Goal: Transaction & Acquisition: Register for event/course

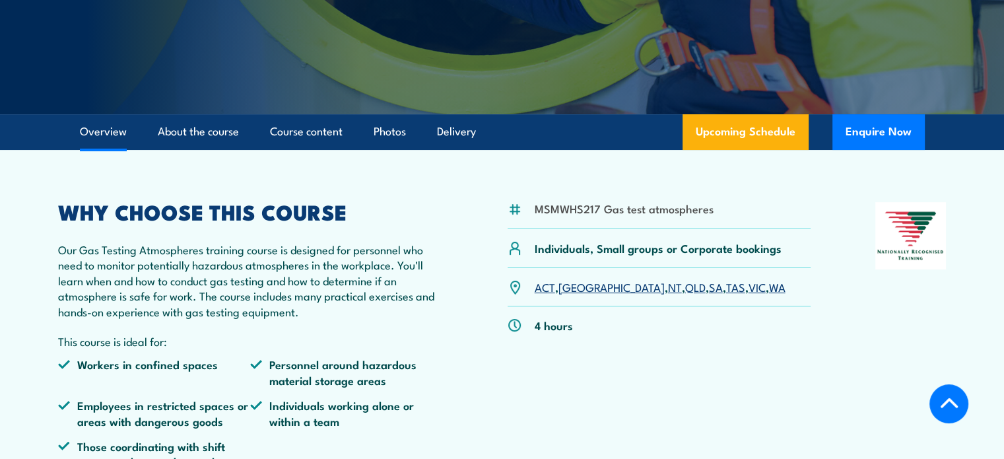
scroll to position [330, 0]
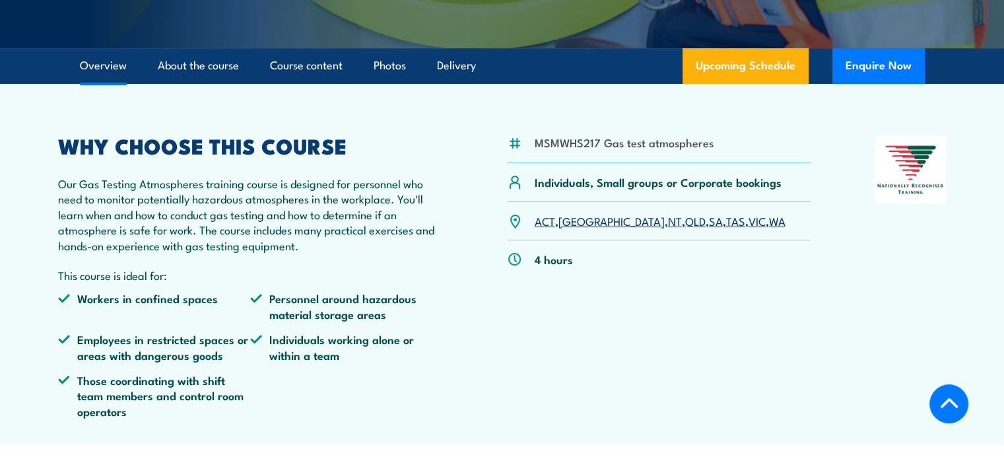
click at [668, 220] on link "NT" at bounding box center [675, 221] width 14 height 16
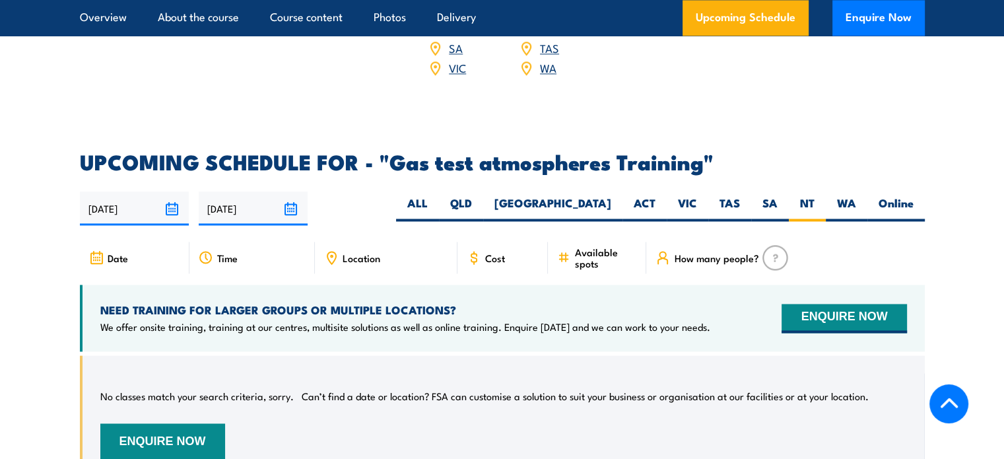
scroll to position [2055, 0]
click at [290, 192] on input "10/02/2026" at bounding box center [253, 209] width 109 height 34
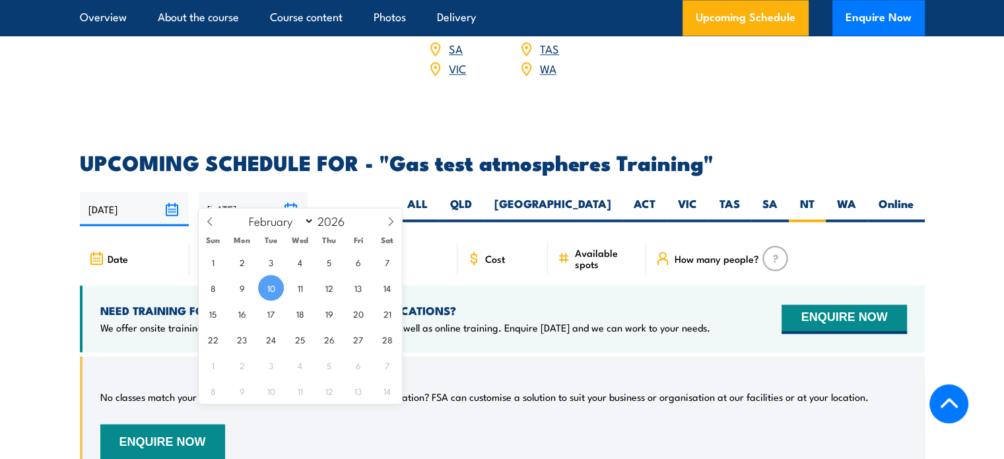
click at [369, 192] on div "14/08/2025 10/02/2026" at bounding box center [502, 209] width 845 height 34
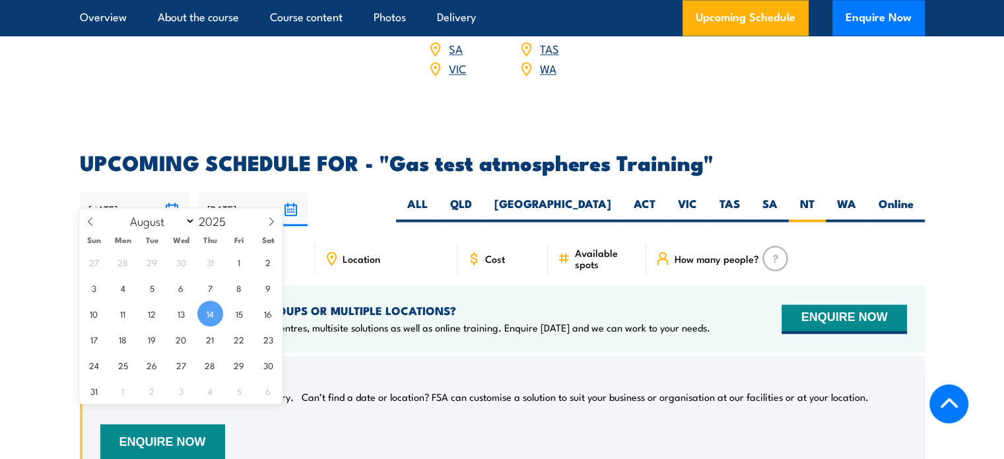
click at [174, 192] on input "[DATE]" at bounding box center [134, 209] width 109 height 34
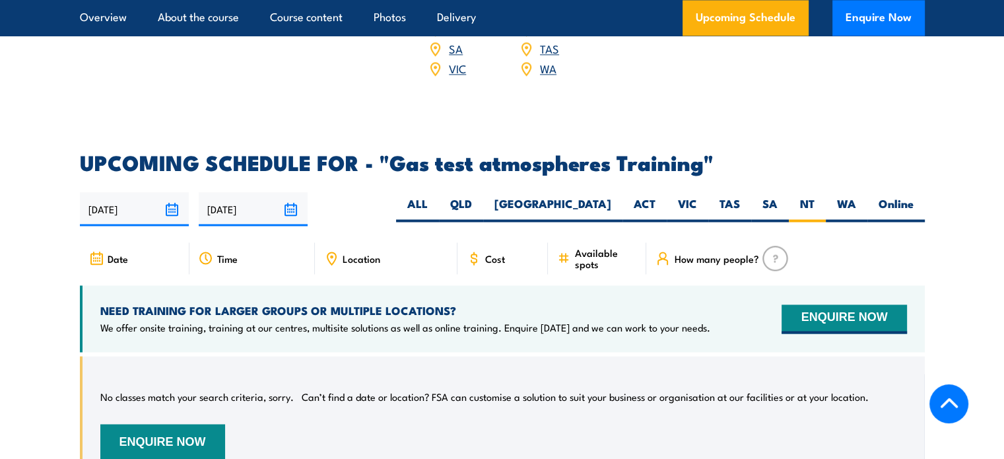
click at [428, 321] on p "We offer onsite training, training at our centres, multisite solutions as well …" at bounding box center [405, 327] width 610 height 13
click at [207, 251] on icon at bounding box center [206, 258] width 15 height 15
click at [597, 196] on label "[GEOGRAPHIC_DATA]" at bounding box center [552, 209] width 139 height 26
click at [611, 196] on input "[GEOGRAPHIC_DATA]" at bounding box center [615, 200] width 9 height 9
radio input "true"
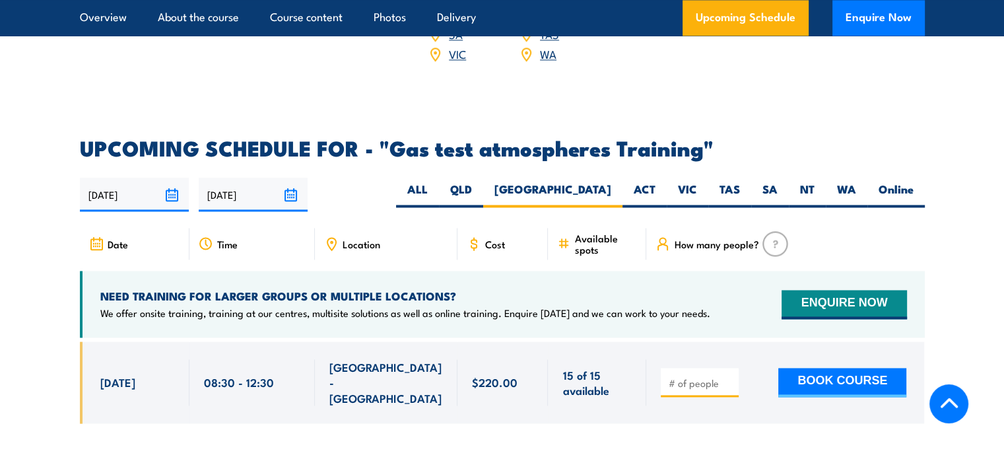
scroll to position [2055, 0]
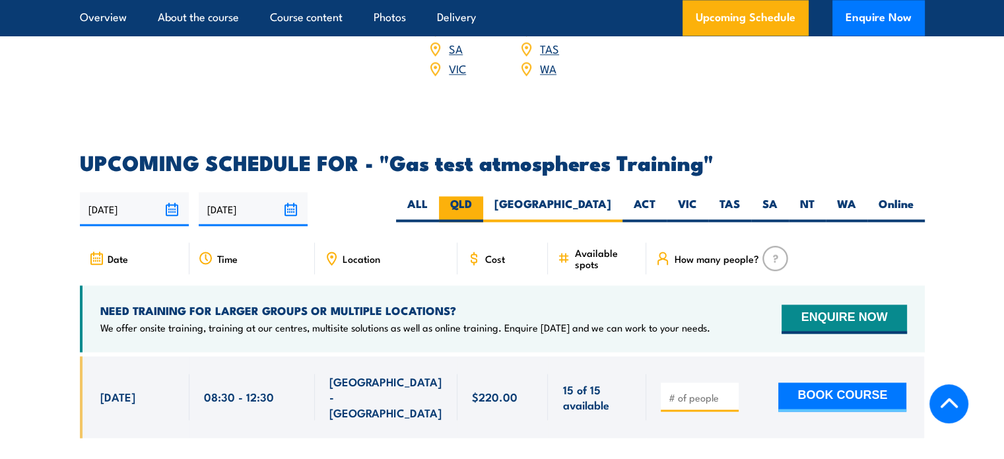
click at [483, 196] on label "QLD" at bounding box center [461, 209] width 44 height 26
click at [481, 196] on input "QLD" at bounding box center [476, 200] width 9 height 9
radio input "true"
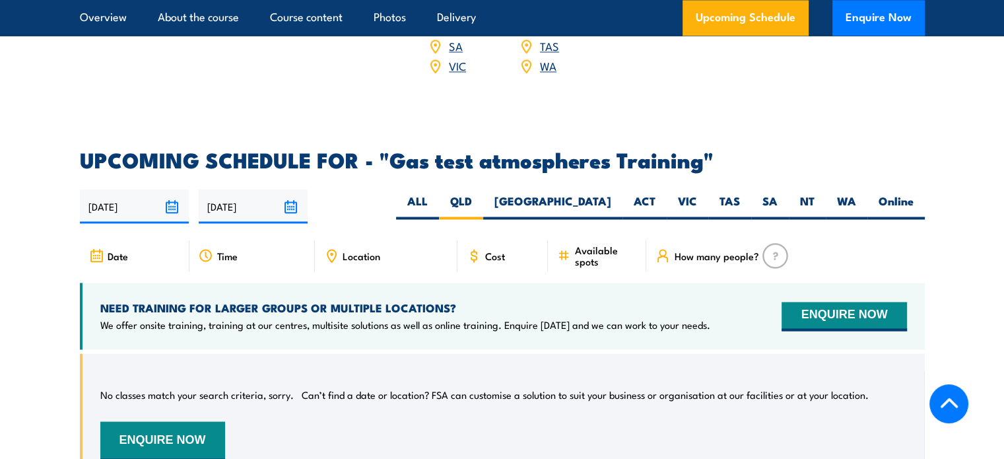
scroll to position [2136, 0]
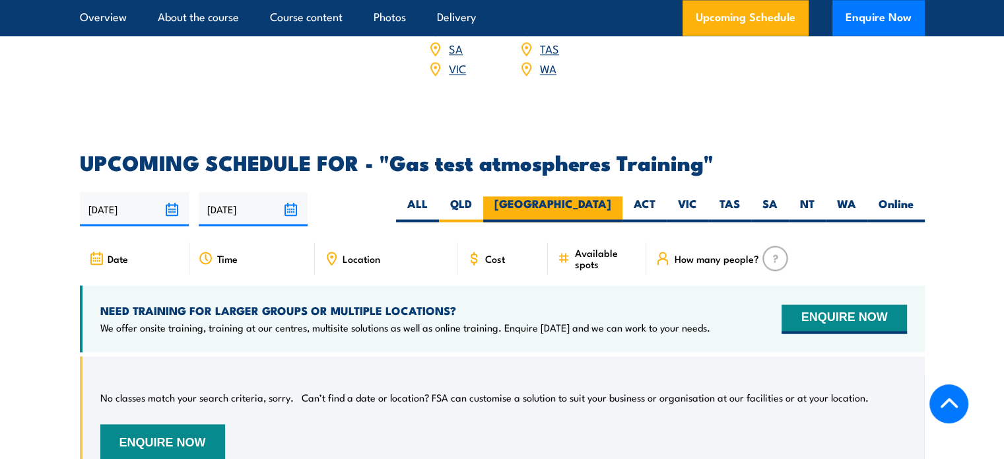
click at [596, 196] on label "[GEOGRAPHIC_DATA]" at bounding box center [552, 209] width 139 height 26
click at [611, 196] on input "[GEOGRAPHIC_DATA]" at bounding box center [615, 200] width 9 height 9
radio input "true"
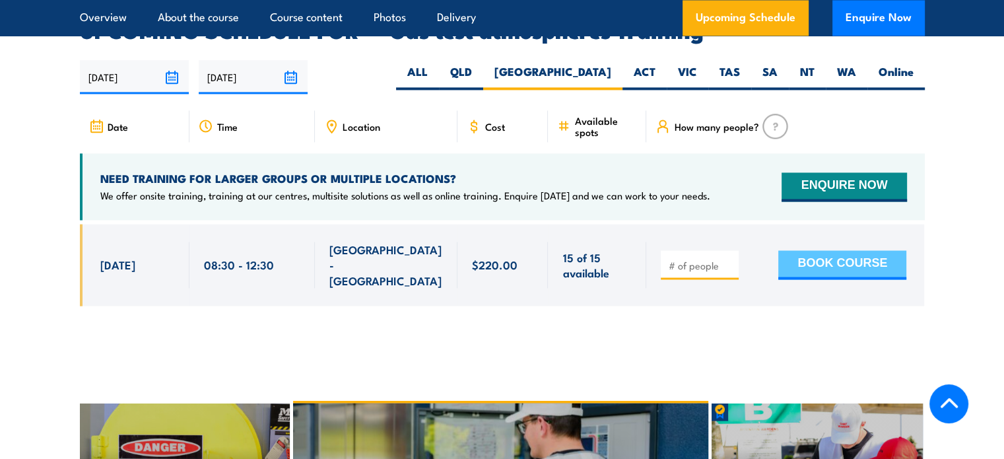
click at [822, 250] on button "BOOK COURSE" at bounding box center [842, 264] width 128 height 29
type input "1"
click at [820, 250] on button "BOOK COURSE" at bounding box center [842, 264] width 128 height 29
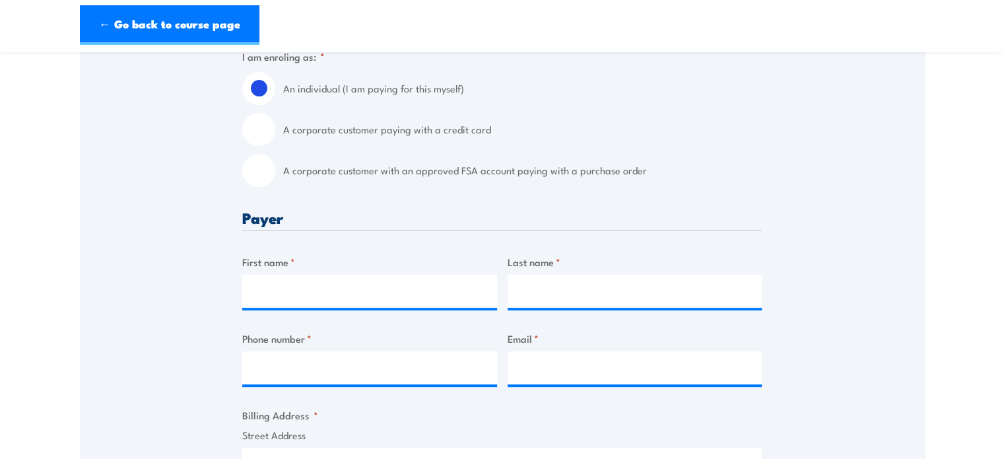
scroll to position [330, 0]
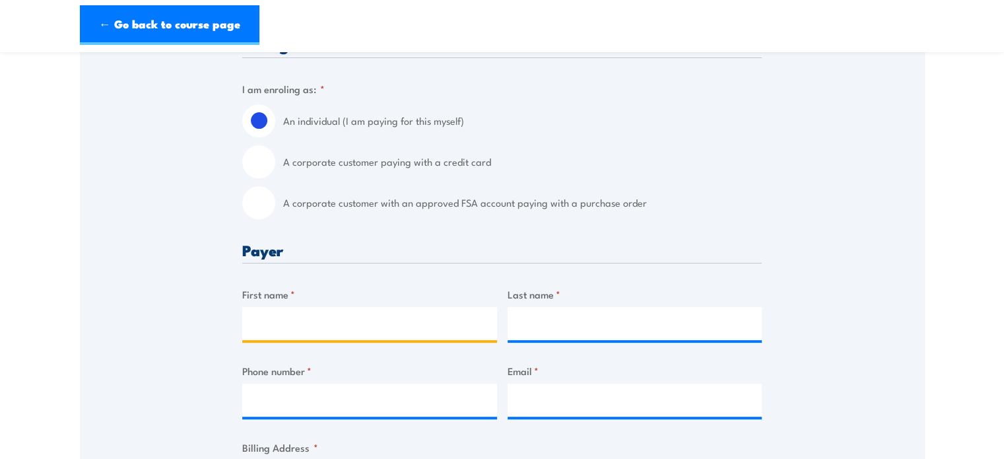
click at [367, 321] on input "First name *" at bounding box center [369, 323] width 255 height 33
type input "[PERSON_NAME]"
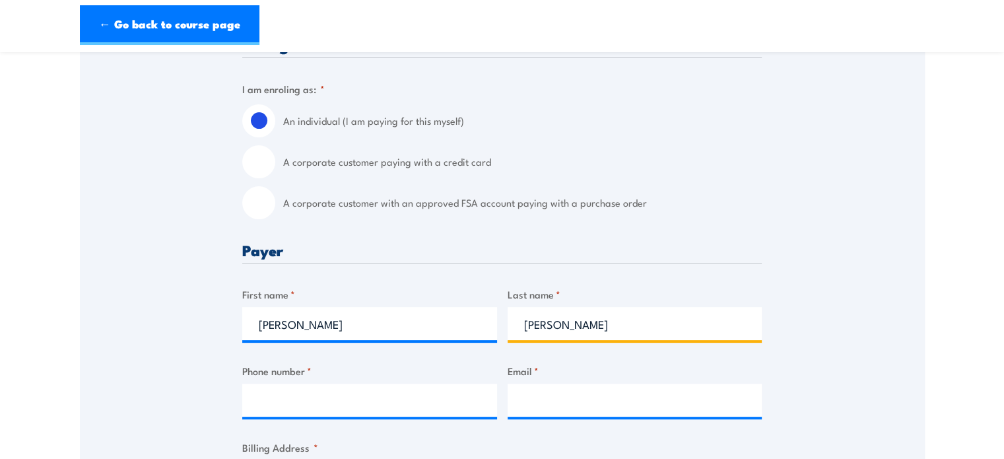
type input "Morgan"
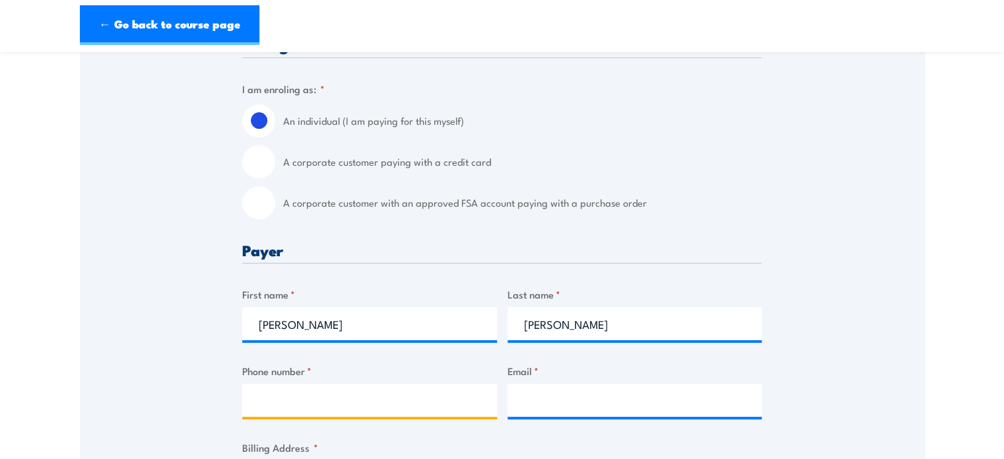
click at [327, 404] on input "Phone number *" at bounding box center [369, 400] width 255 height 33
type input "0431443813"
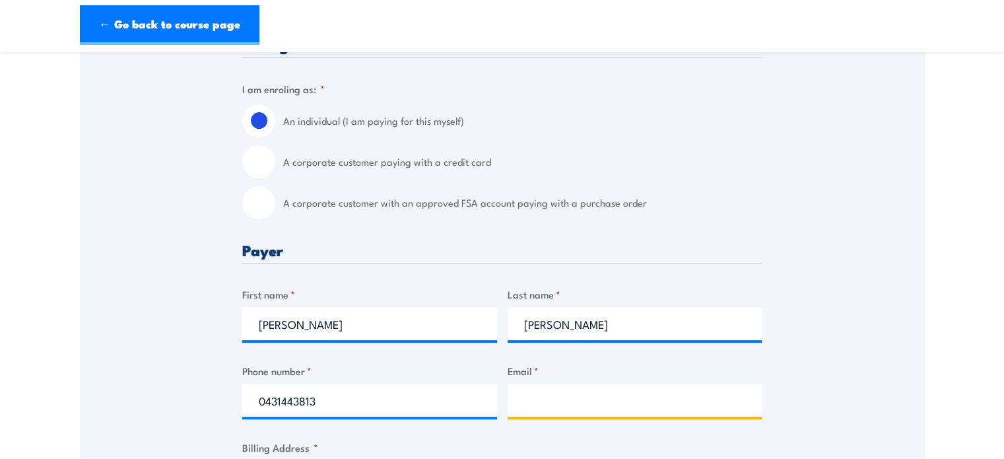
click at [540, 398] on input "Email *" at bounding box center [635, 400] width 255 height 33
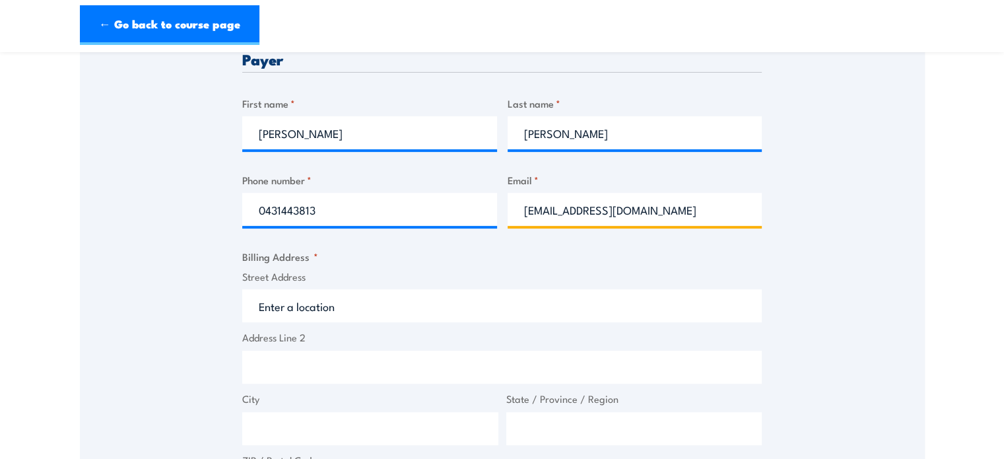
scroll to position [528, 0]
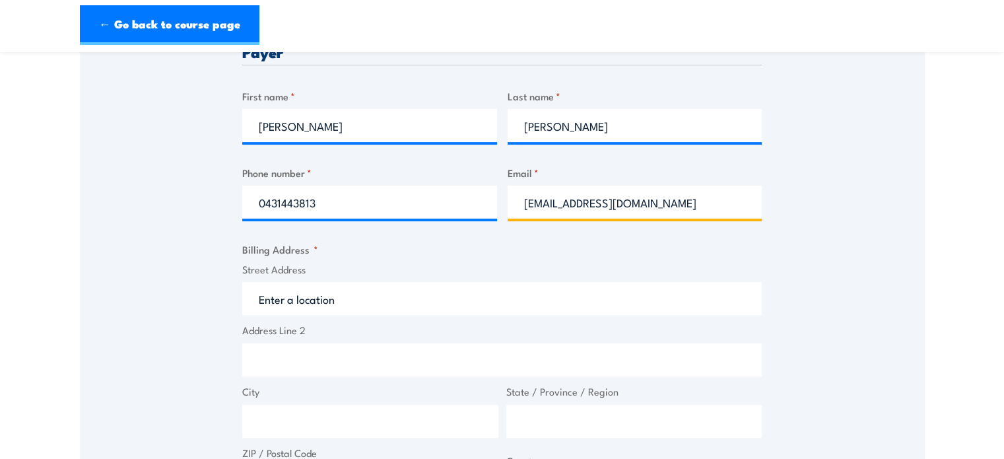
type input "kathleenamorgan@bigpond.com"
click at [335, 300] on input "Street Address" at bounding box center [502, 298] width 520 height 33
click at [347, 293] on input "Street Address" at bounding box center [502, 298] width 520 height 33
click at [333, 302] on input "Street Address" at bounding box center [502, 298] width 520 height 33
click at [286, 355] on input "Address Line 2" at bounding box center [502, 359] width 520 height 33
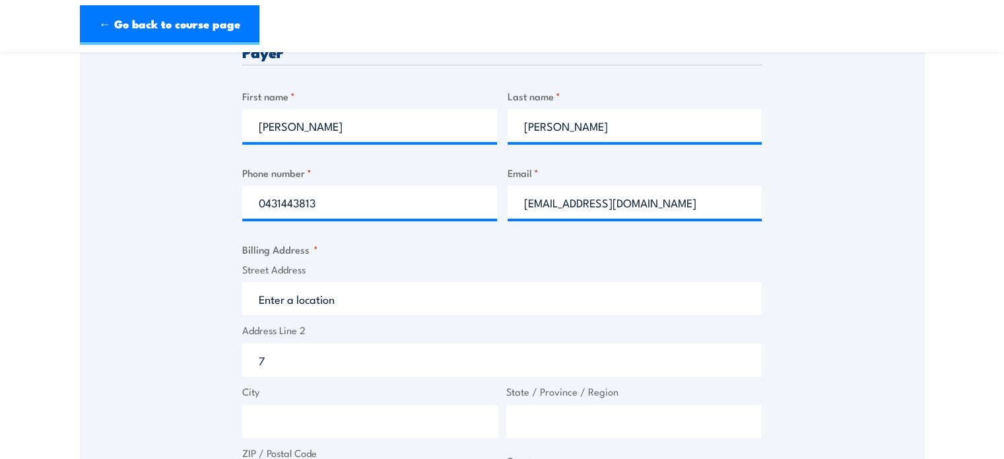
type input "7"
click at [354, 303] on input "Street Address" at bounding box center [502, 298] width 520 height 33
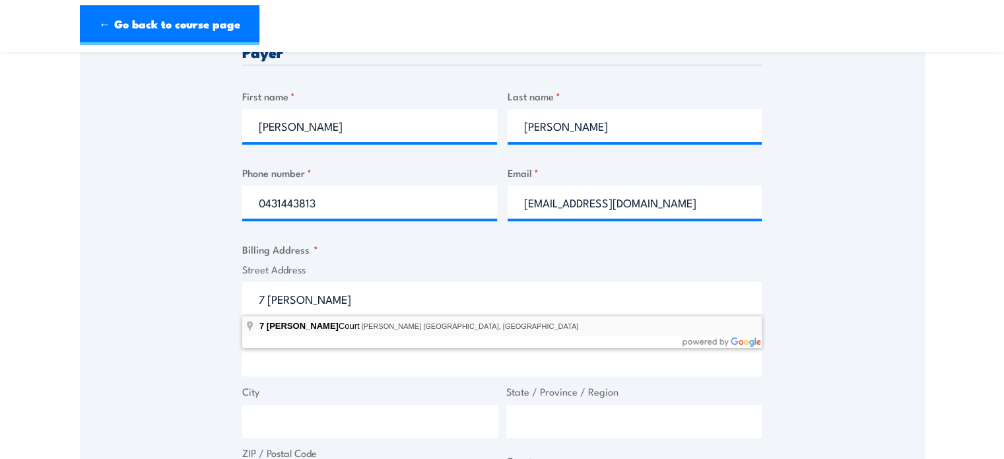
type input "[STREET_ADDRESS][PERSON_NAME][PERSON_NAME]"
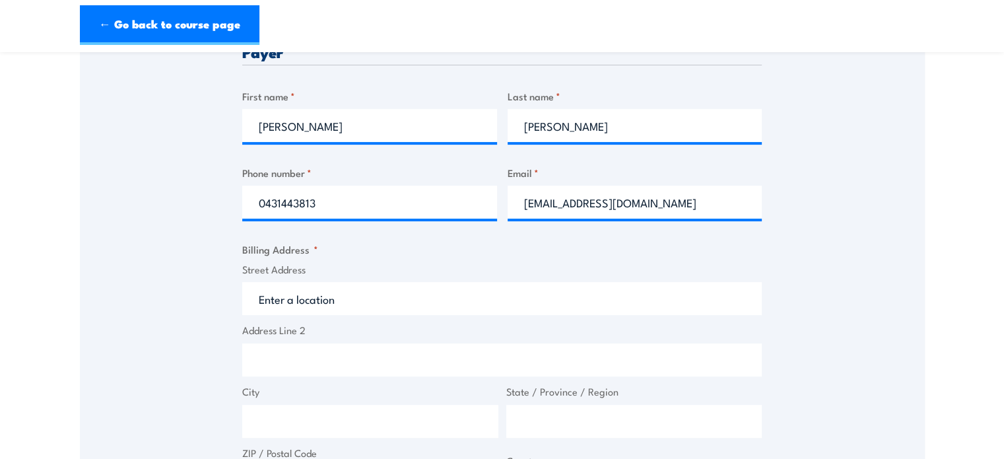
type input "[STREET_ADDRESS][PERSON_NAME]"
type input "[PERSON_NAME]"
type input "Northern Territory"
type input "0832"
select select "Australia"
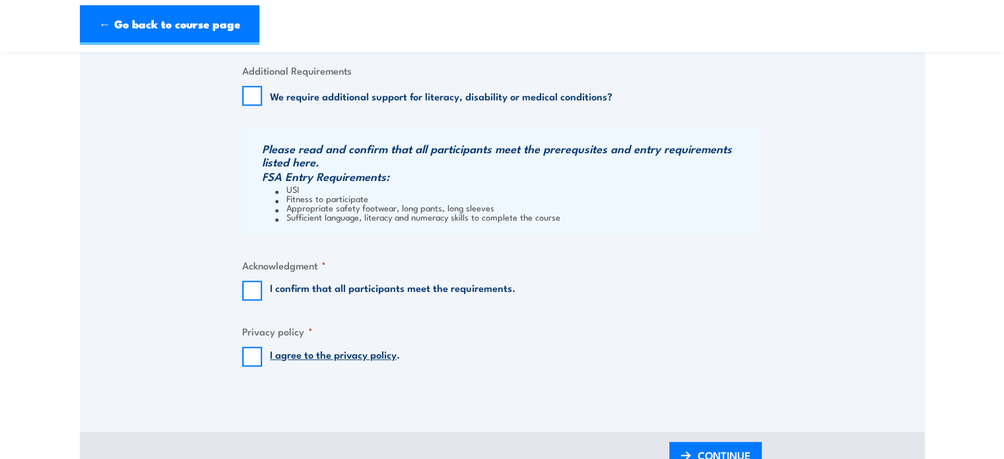
scroll to position [990, 0]
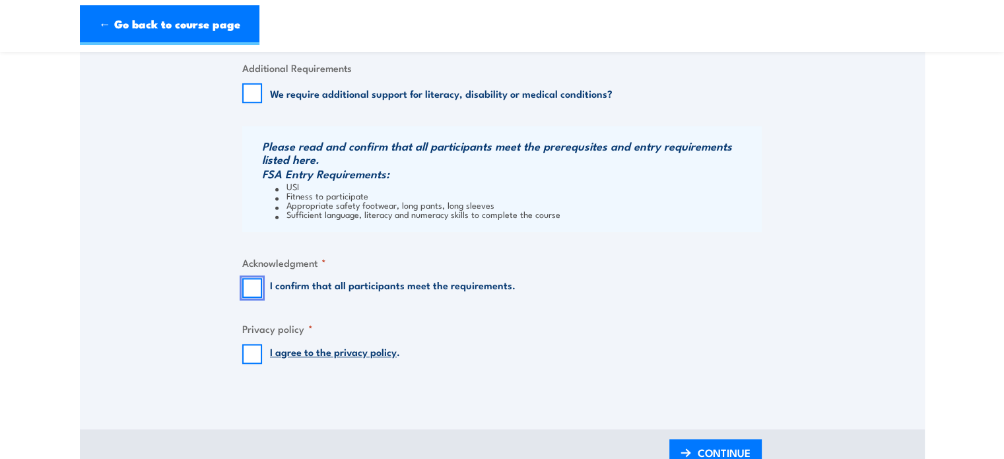
click at [259, 283] on input "I confirm that all participants meet the requirements." at bounding box center [252, 288] width 20 height 20
checkbox input "true"
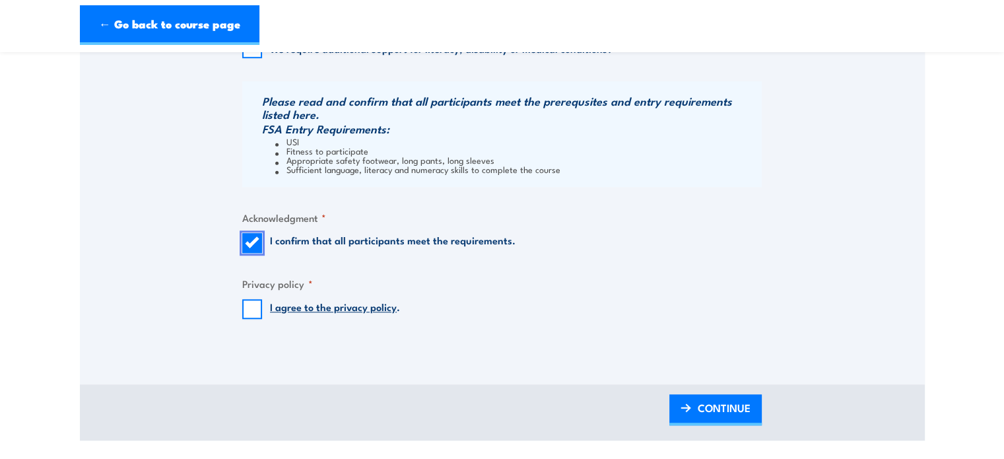
scroll to position [1056, 0]
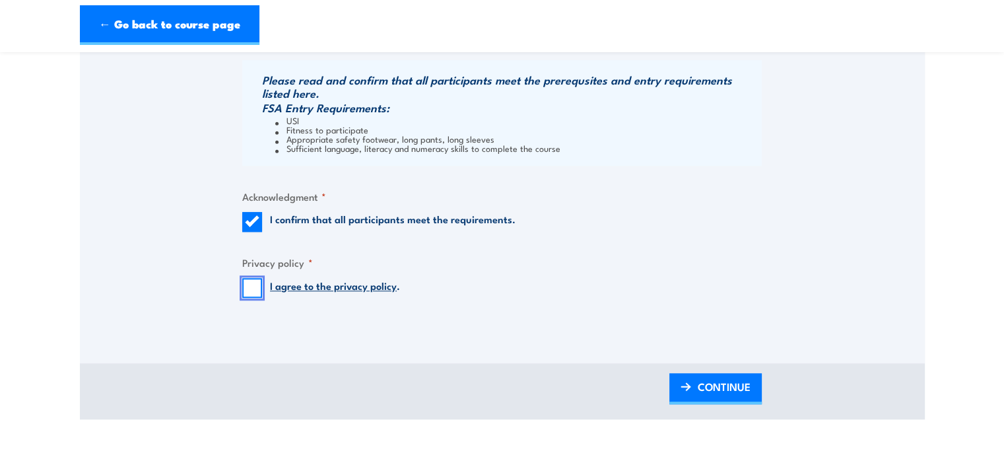
click at [253, 287] on input "I agree to the privacy policy ." at bounding box center [252, 288] width 20 height 20
checkbox input "true"
drag, startPoint x: 715, startPoint y: 382, endPoint x: 474, endPoint y: 343, distance: 244.2
click at [715, 382] on span "CONTINUE" at bounding box center [724, 386] width 53 height 35
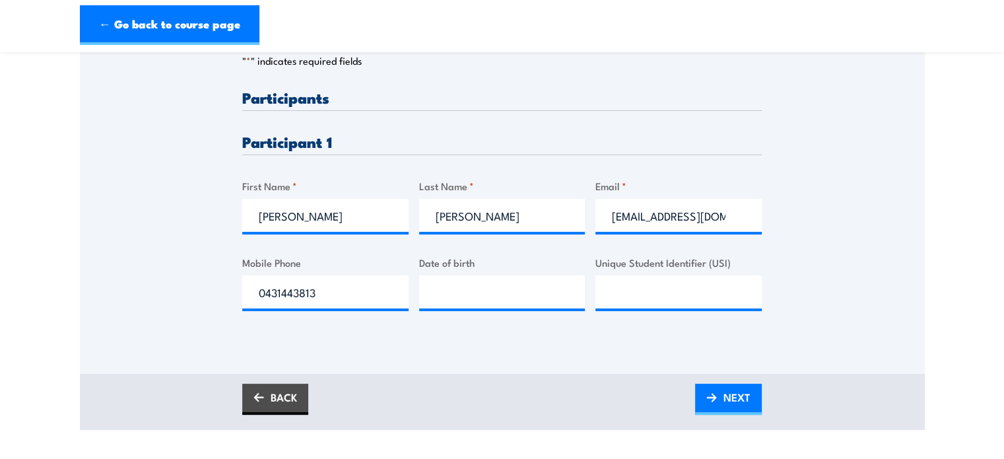
scroll to position [330, 0]
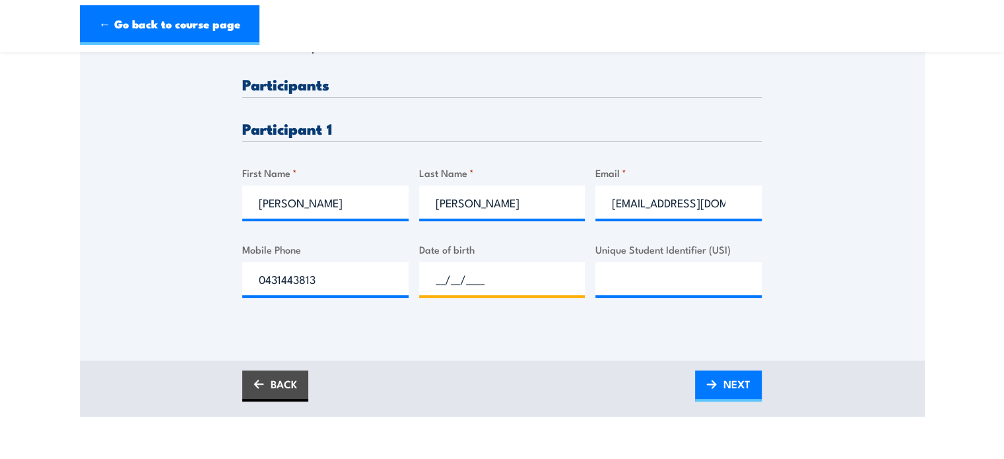
click at [465, 271] on input "__/__/____" at bounding box center [502, 278] width 166 height 33
type input "01/05/1970"
click at [651, 277] on input "Unique Student Identifier (USI)" at bounding box center [678, 278] width 166 height 33
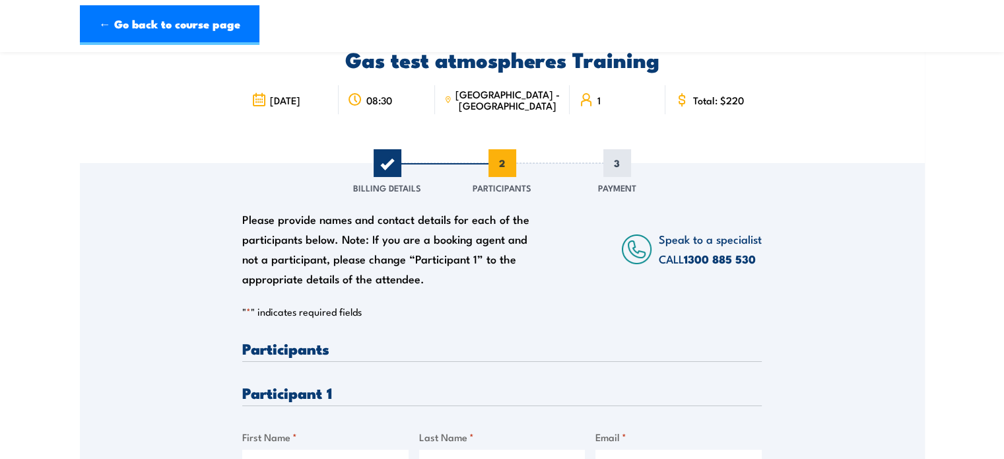
scroll to position [66, 0]
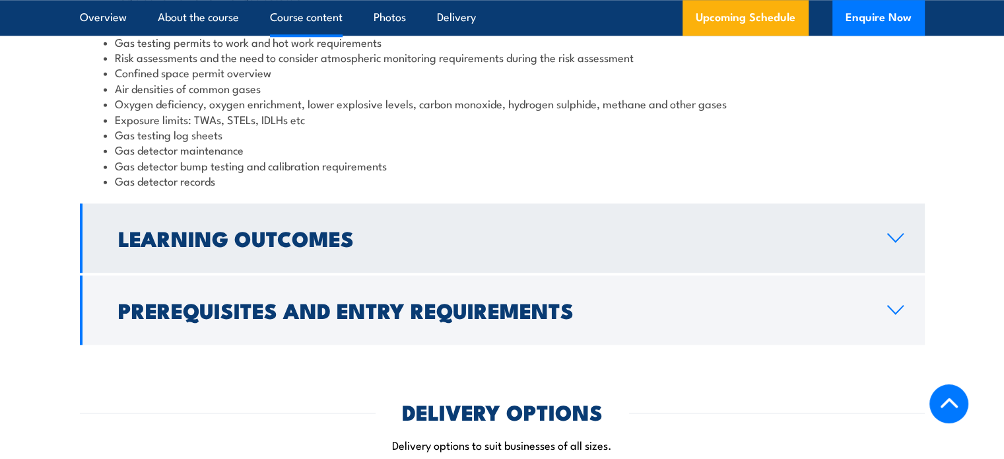
scroll to position [1263, 0]
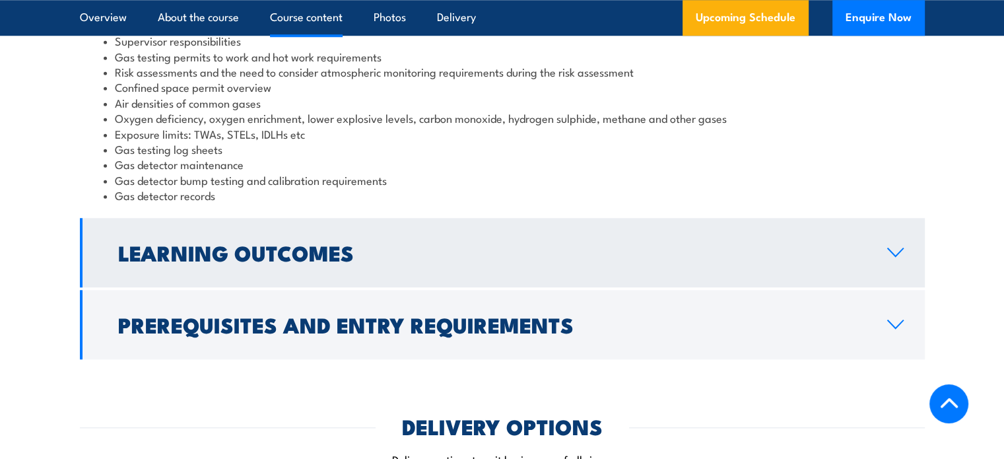
click at [891, 251] on icon at bounding box center [895, 252] width 15 height 8
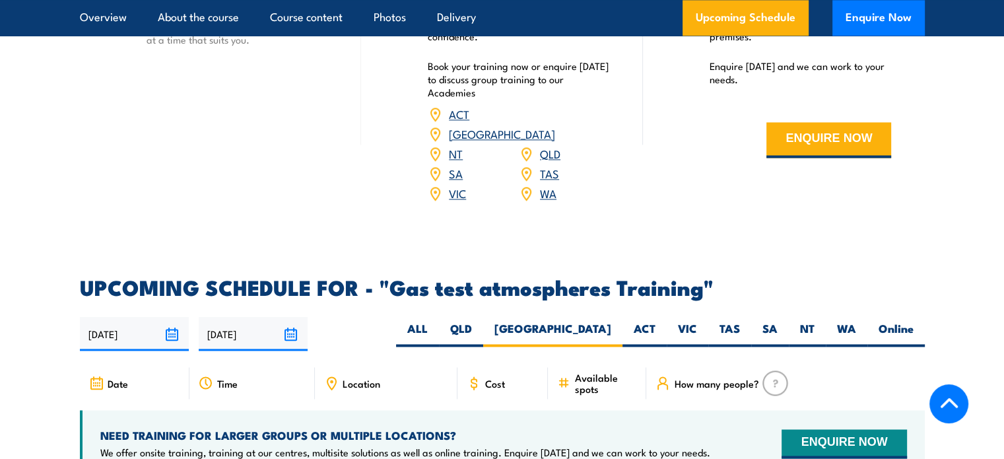
scroll to position [1782, 0]
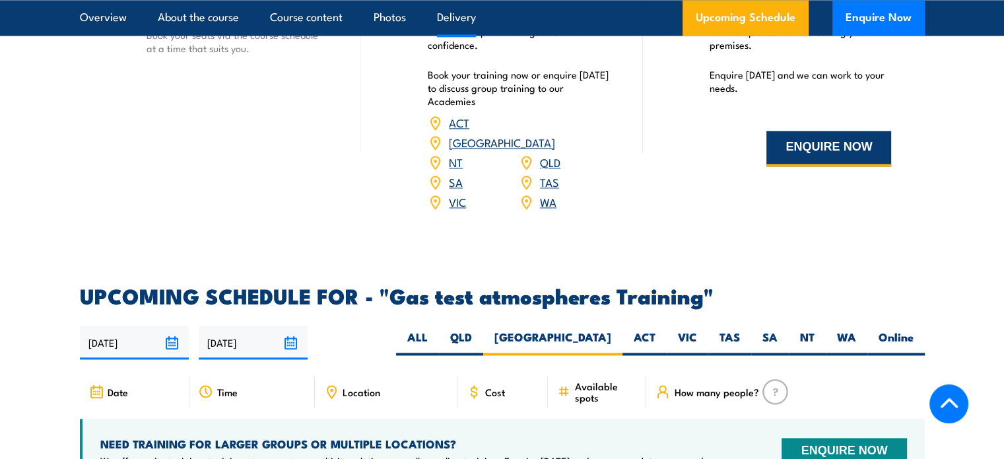
drag, startPoint x: 812, startPoint y: 144, endPoint x: 807, endPoint y: 151, distance: 8.5
click at [812, 145] on button "ENQUIRE NOW" at bounding box center [828, 149] width 125 height 36
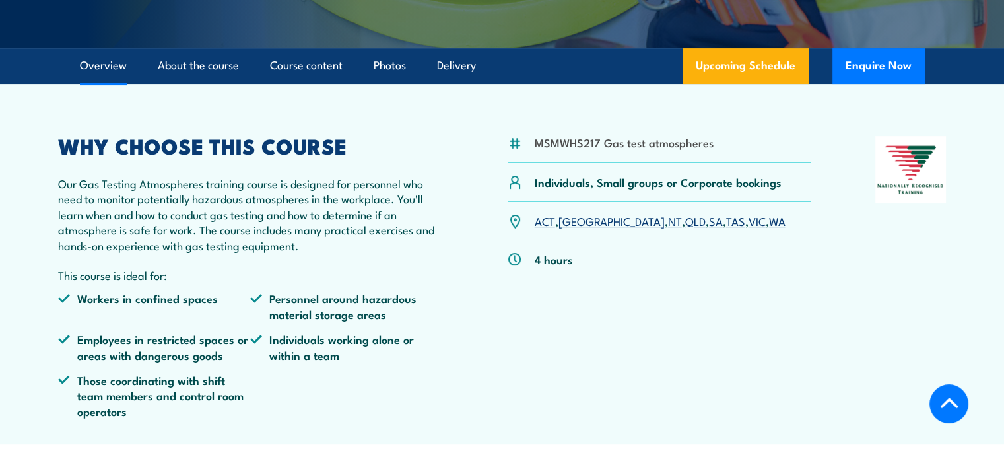
scroll to position [264, 0]
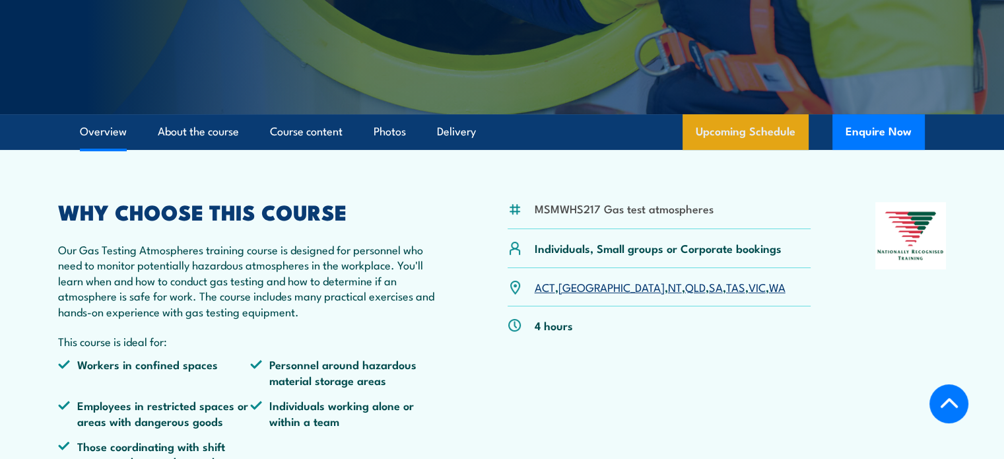
click at [741, 133] on link "Upcoming Schedule" at bounding box center [746, 132] width 126 height 36
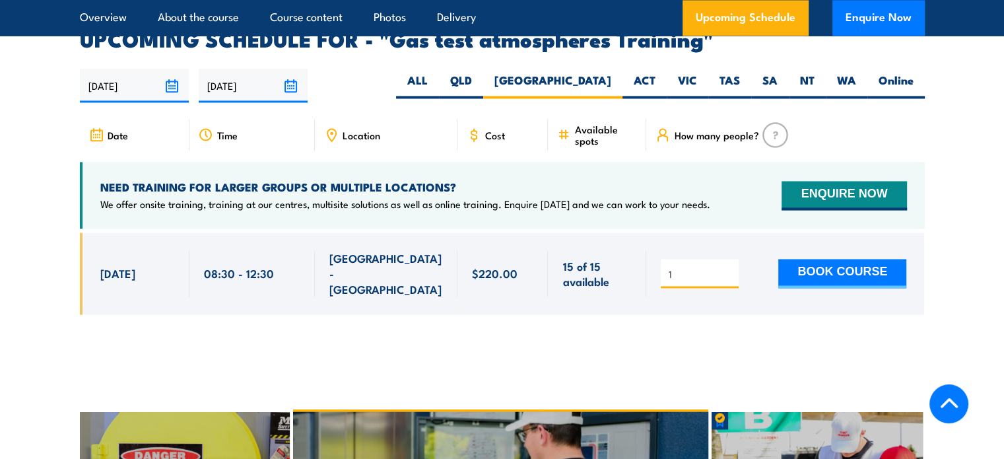
scroll to position [2187, 0]
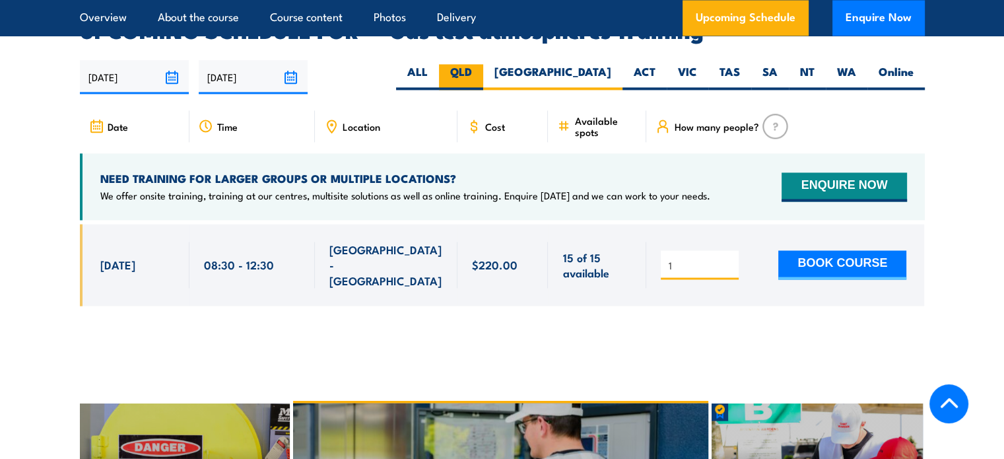
click at [483, 64] on label "QLD" at bounding box center [461, 77] width 44 height 26
click at [481, 64] on input "QLD" at bounding box center [476, 68] width 9 height 9
radio input "true"
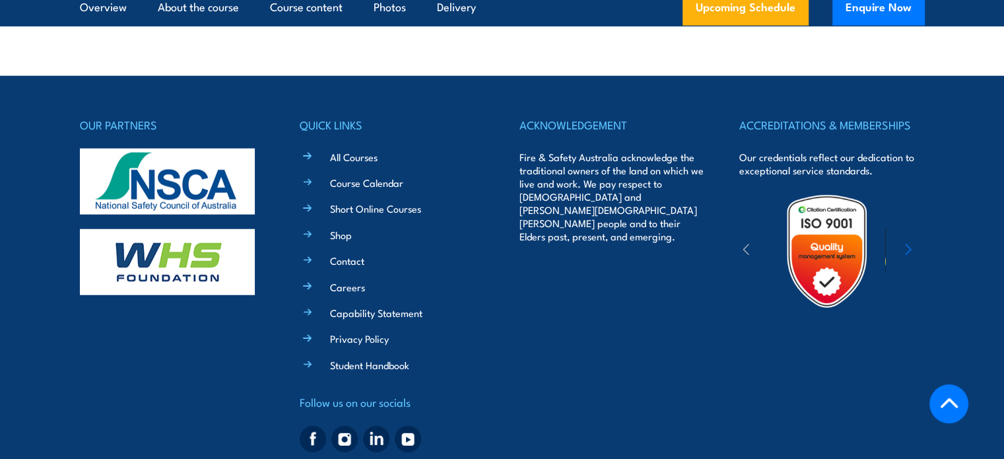
scroll to position [3494, 0]
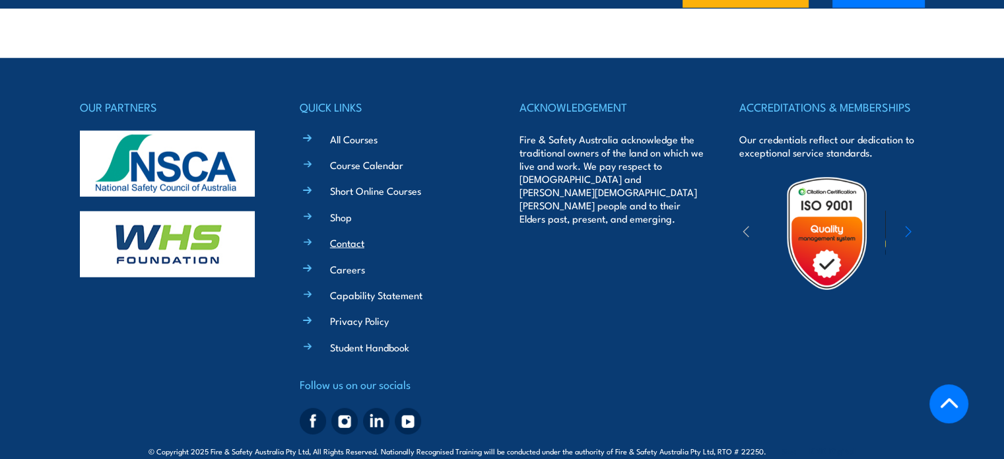
click at [349, 236] on link "Contact" at bounding box center [347, 243] width 34 height 14
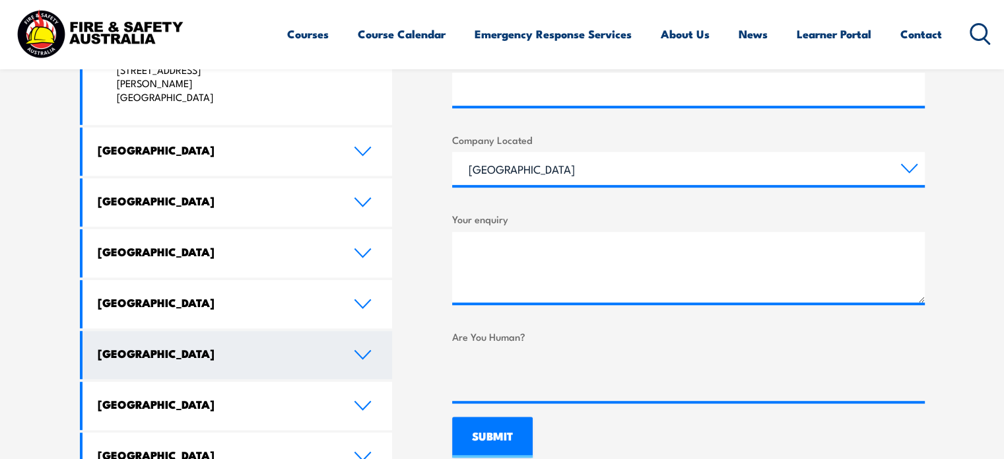
scroll to position [726, 0]
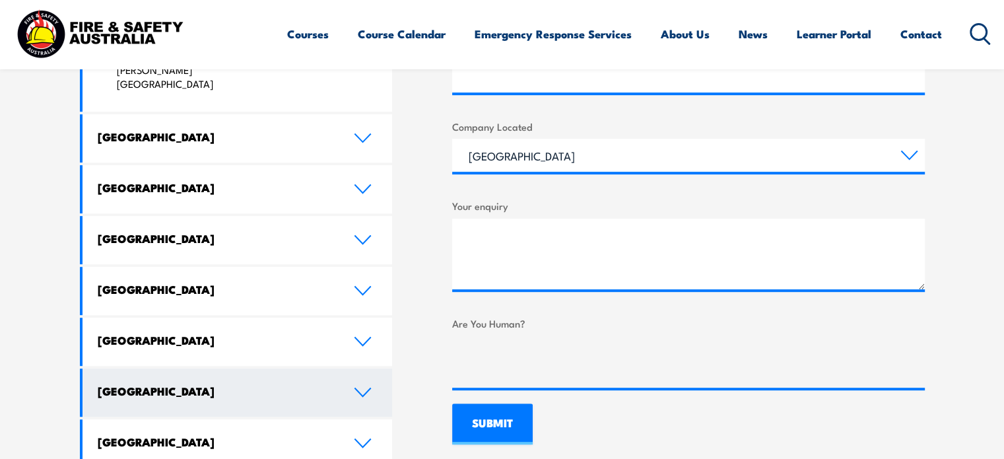
click at [360, 387] on icon at bounding box center [363, 392] width 18 height 11
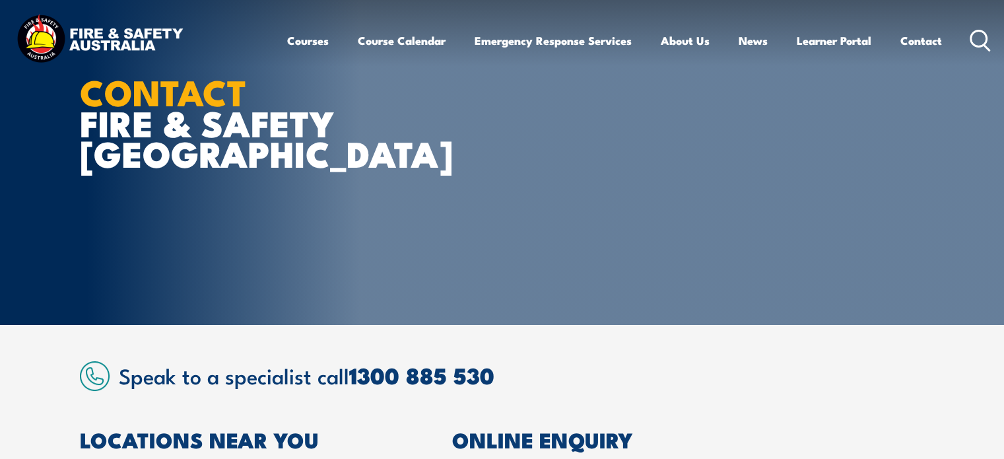
scroll to position [0, 0]
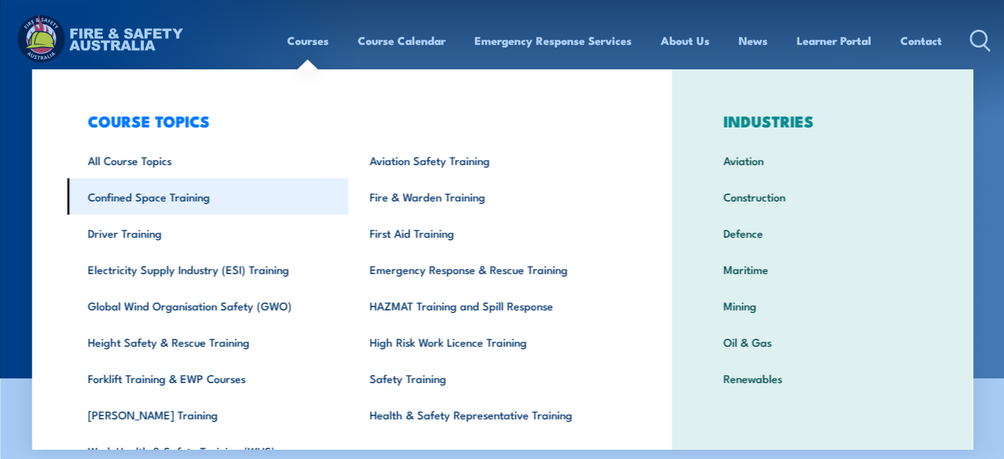
click at [197, 196] on link "Confined Space Training" at bounding box center [208, 196] width 282 height 36
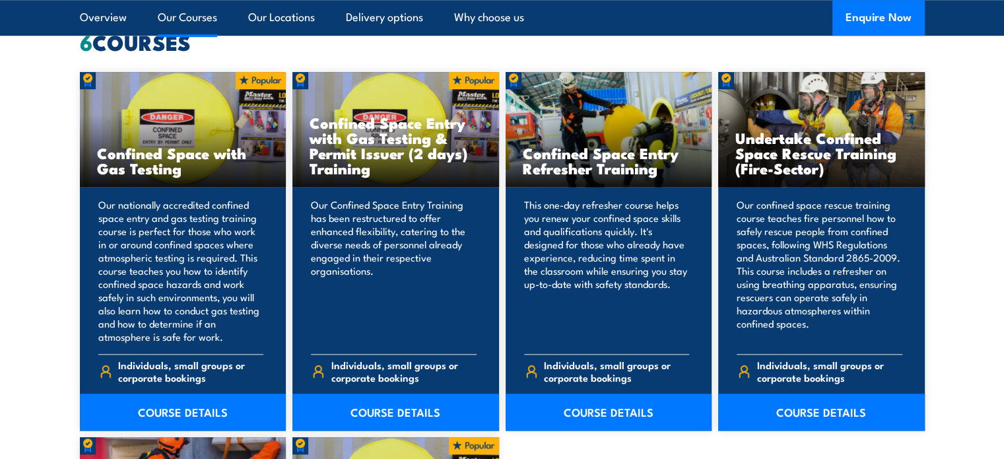
scroll to position [1056, 0]
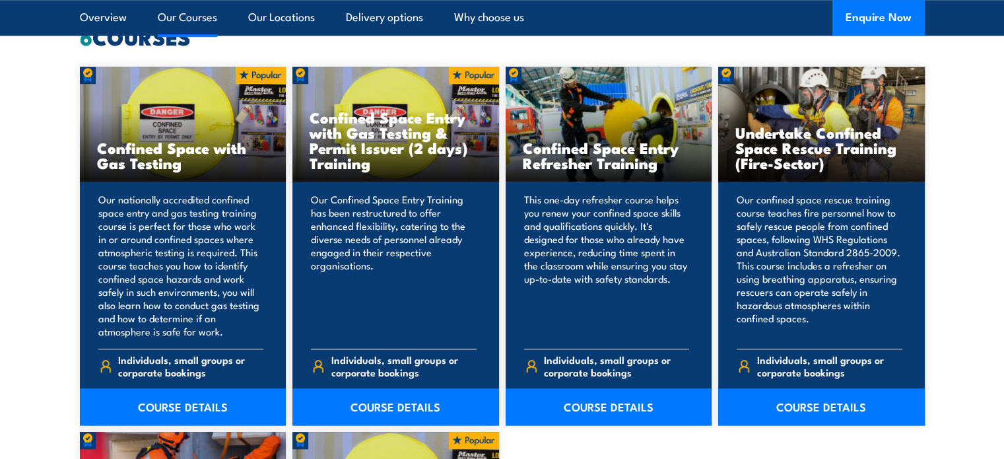
click at [357, 149] on h3 "Confined Space Entry with Gas Testing & Permit Issuer (2 days) Training" at bounding box center [396, 140] width 172 height 61
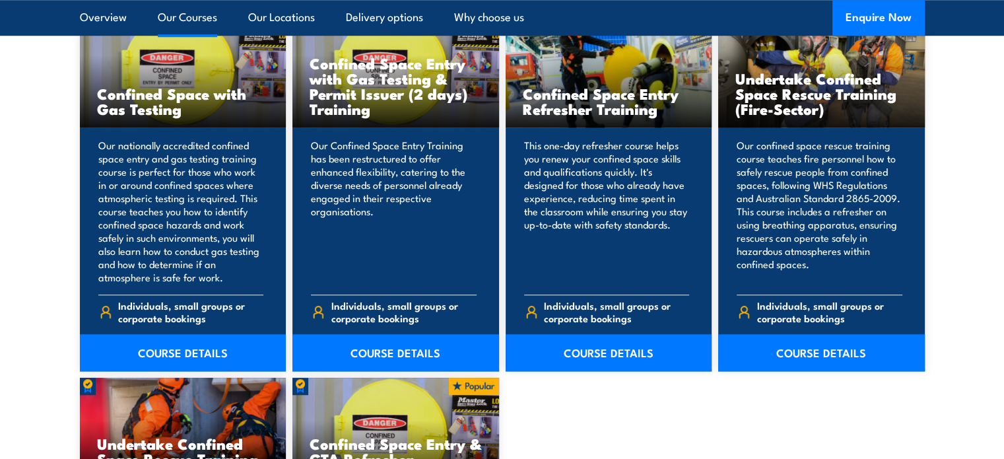
scroll to position [1188, 0]
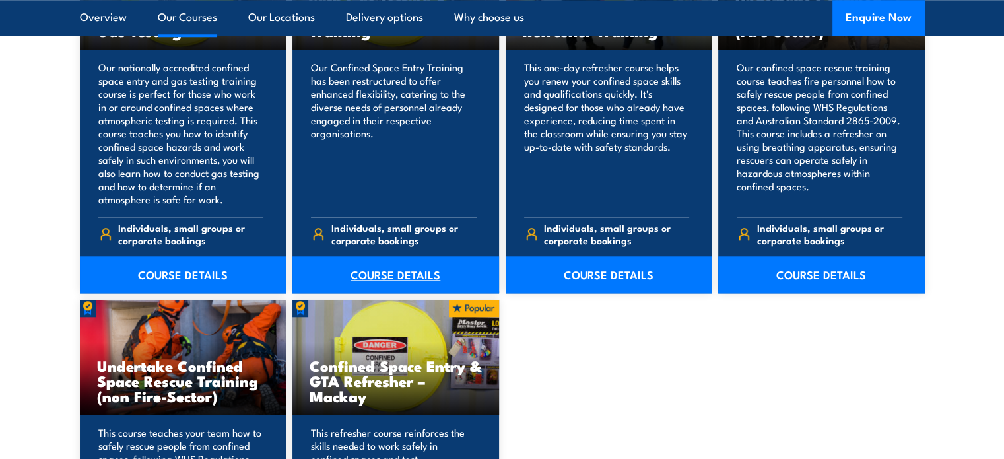
click at [376, 273] on link "COURSE DETAILS" at bounding box center [395, 274] width 207 height 37
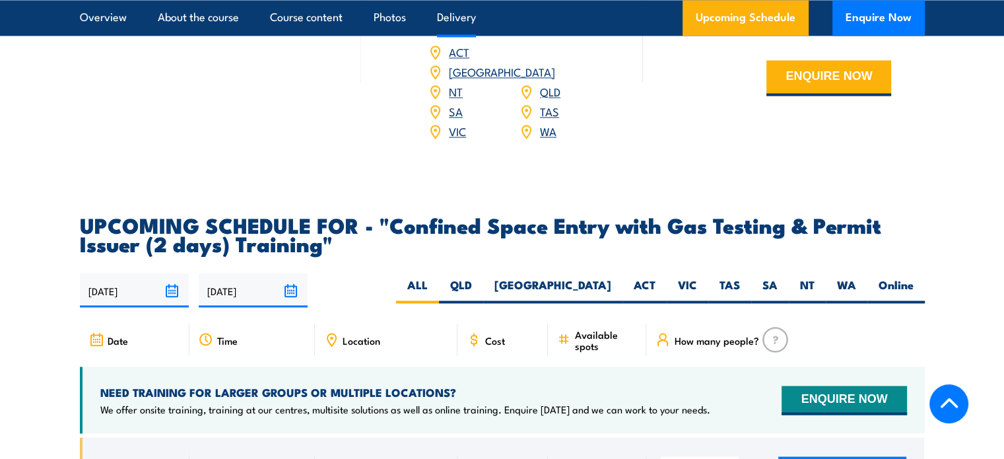
scroll to position [2244, 0]
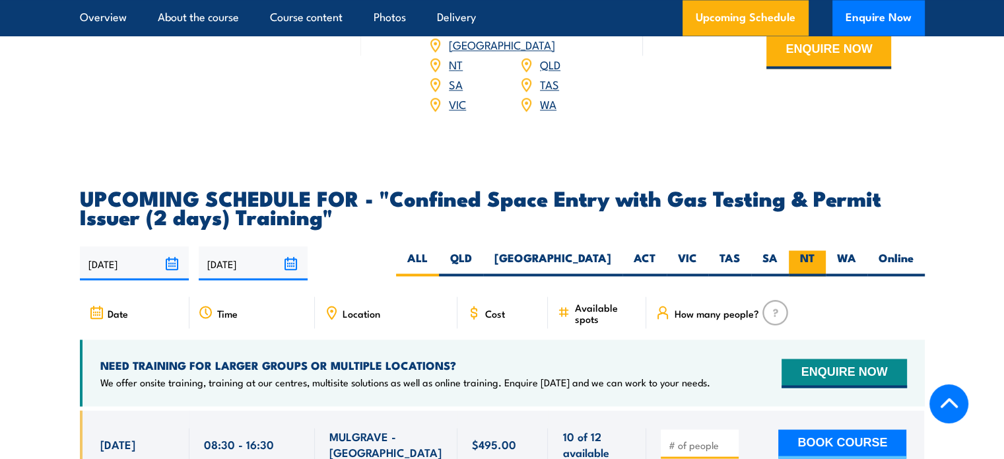
click at [805, 255] on label "NT" at bounding box center [807, 263] width 37 height 26
click at [815, 255] on input "NT" at bounding box center [819, 254] width 9 height 9
radio input "true"
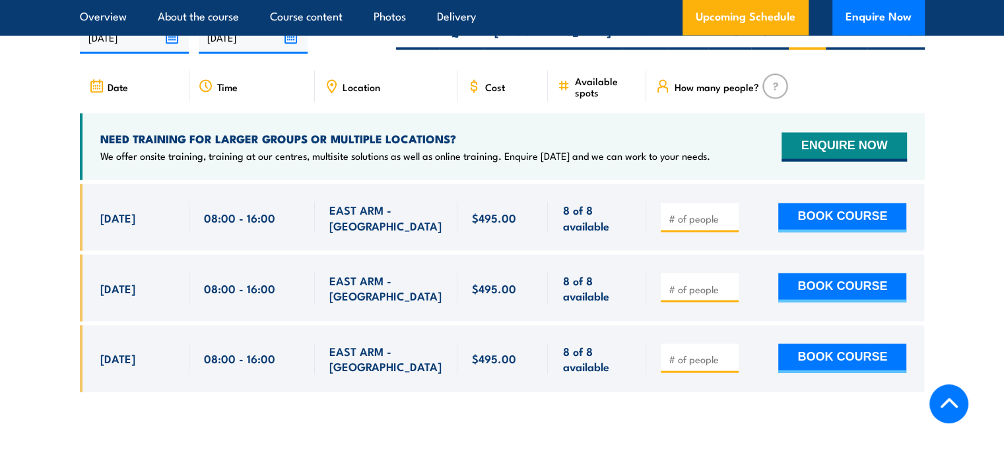
scroll to position [2494, 0]
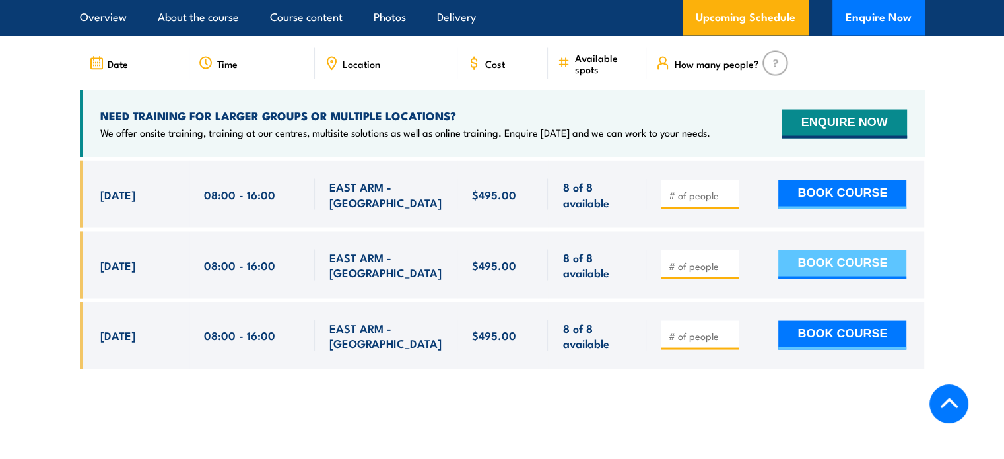
click at [809, 257] on button "BOOK COURSE" at bounding box center [842, 264] width 128 height 29
click at [681, 261] on input "number" at bounding box center [701, 265] width 66 height 13
type input "1"
click at [727, 259] on input "1" at bounding box center [701, 265] width 66 height 13
click at [803, 257] on button "BOOK COURSE" at bounding box center [842, 264] width 128 height 29
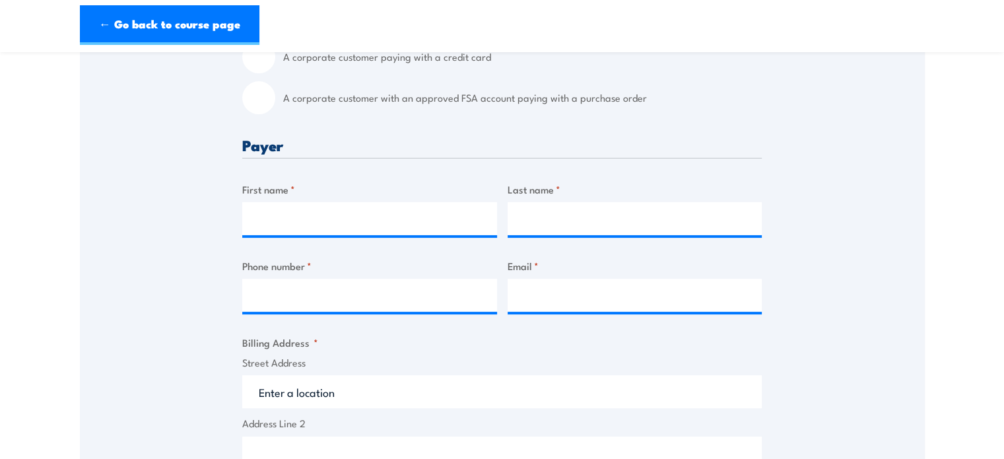
scroll to position [462, 0]
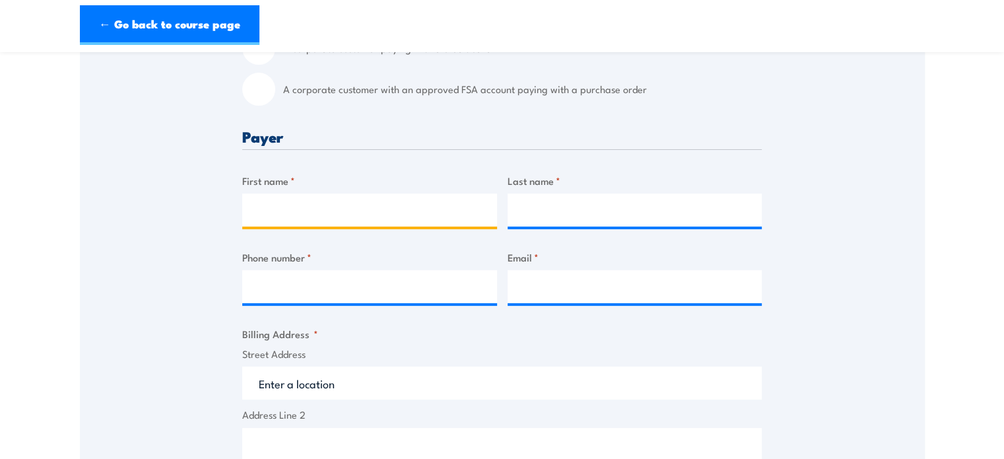
click at [291, 224] on input "First name *" at bounding box center [369, 209] width 255 height 33
type input "k"
type input "[PERSON_NAME]"
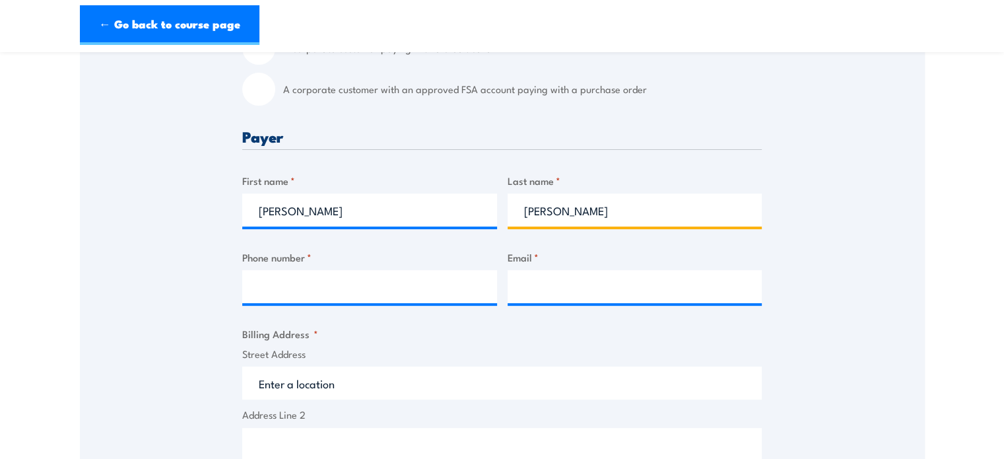
type input "[PERSON_NAME]"
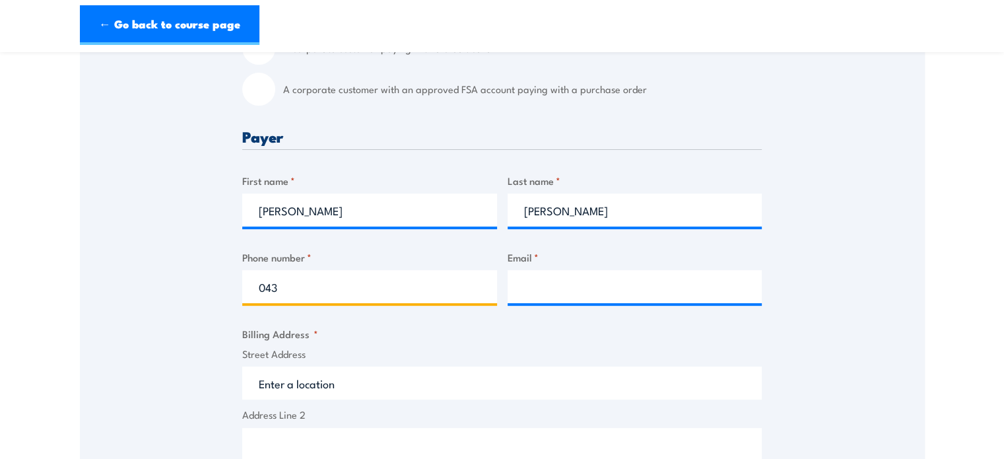
type input "0431443813"
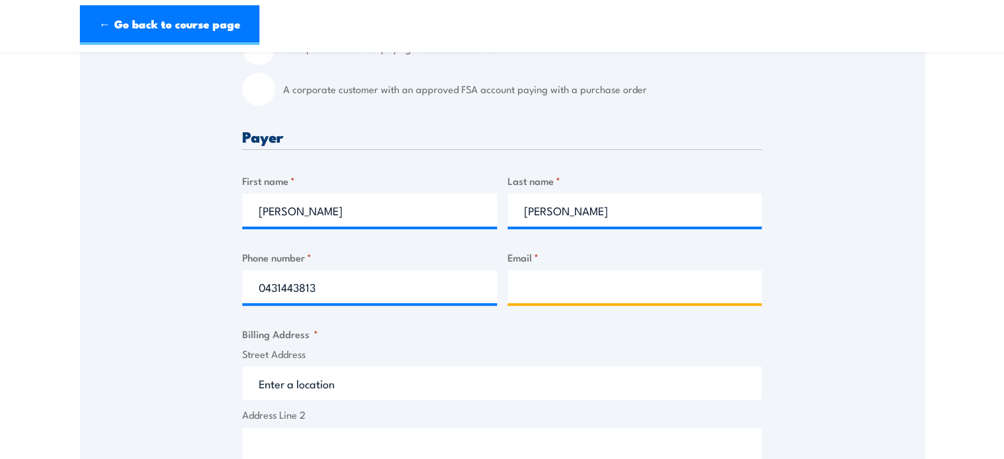
click at [578, 295] on input "Email *" at bounding box center [635, 286] width 255 height 33
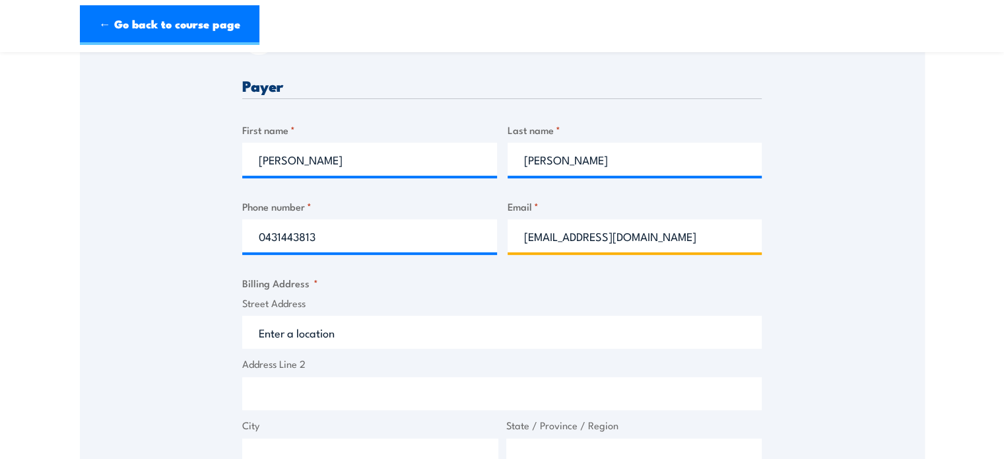
scroll to position [528, 0]
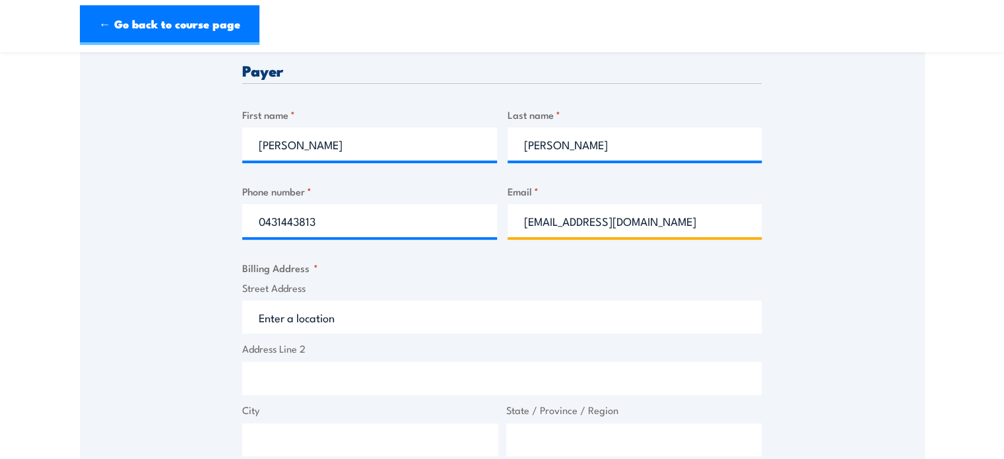
type input "[EMAIL_ADDRESS][DOMAIN_NAME]"
click at [346, 330] on input "Street Address" at bounding box center [502, 316] width 520 height 33
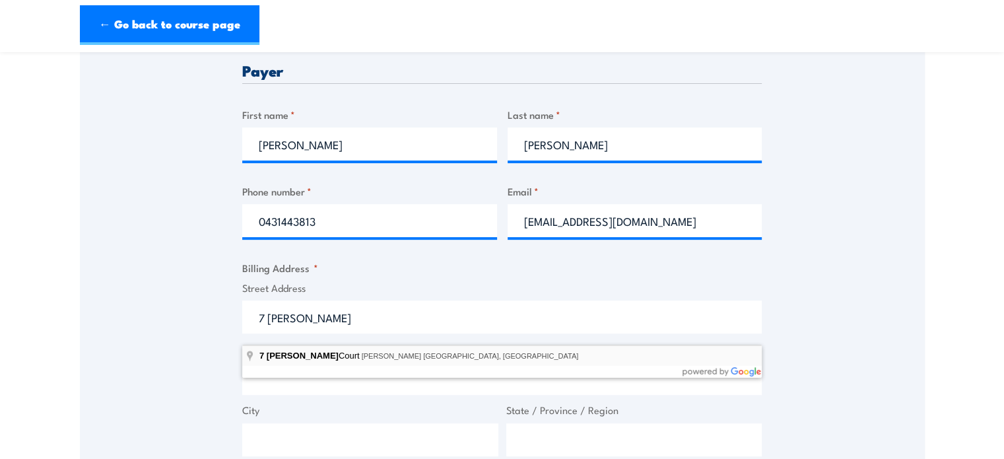
type input "[STREET_ADDRESS][PERSON_NAME][PERSON_NAME]"
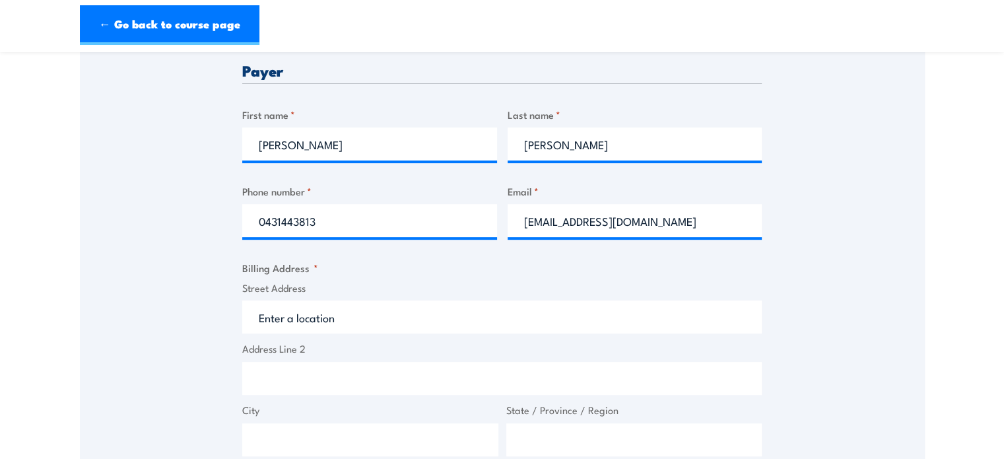
type input "[STREET_ADDRESS][PERSON_NAME]"
type input "[PERSON_NAME]"
type input "[GEOGRAPHIC_DATA]"
type input "0832"
select select "[GEOGRAPHIC_DATA]"
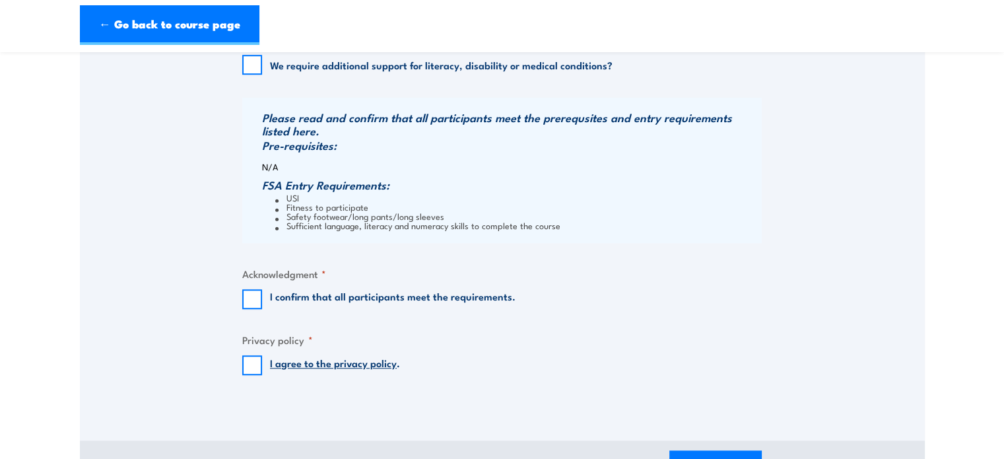
scroll to position [1056, 0]
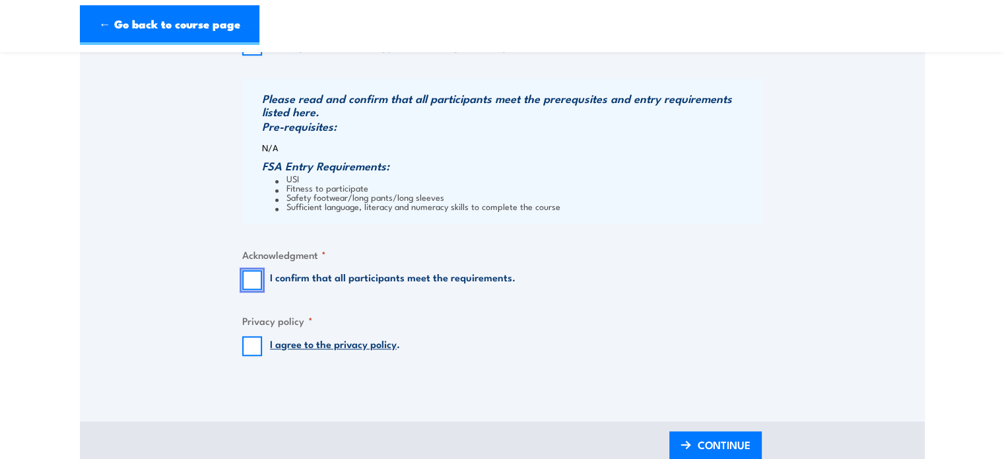
click at [246, 290] on input "I confirm that all participants meet the requirements." at bounding box center [252, 280] width 20 height 20
checkbox input "true"
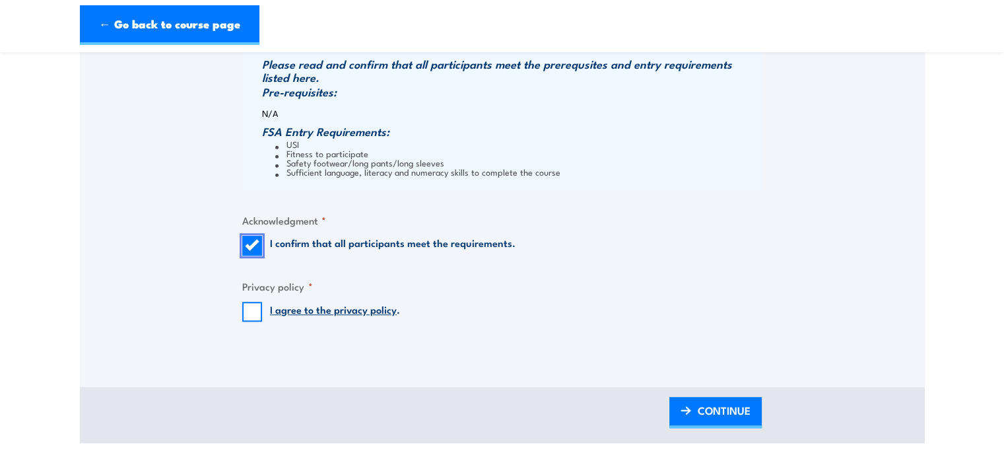
scroll to position [1122, 0]
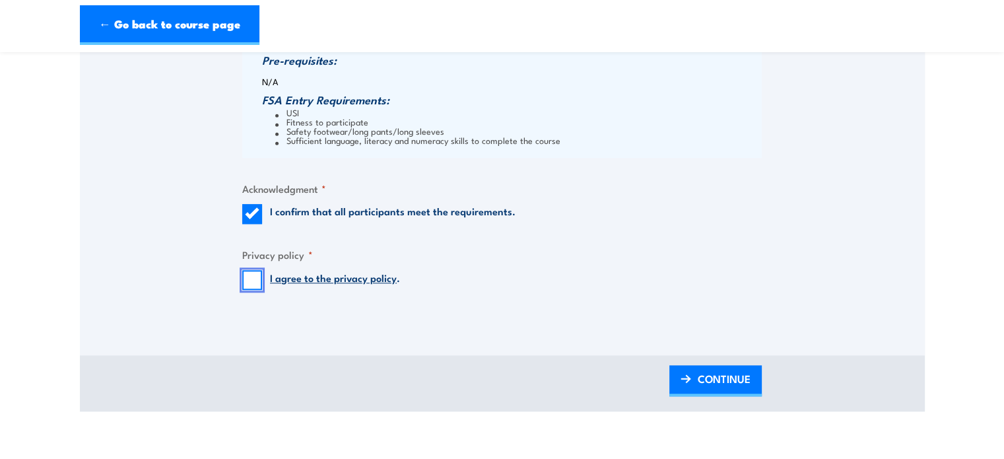
click at [253, 290] on input "I agree to the privacy policy ." at bounding box center [252, 280] width 20 height 20
checkbox input "true"
drag, startPoint x: 714, startPoint y: 393, endPoint x: 609, endPoint y: 395, distance: 105.7
click at [714, 393] on span "CONTINUE" at bounding box center [724, 378] width 53 height 35
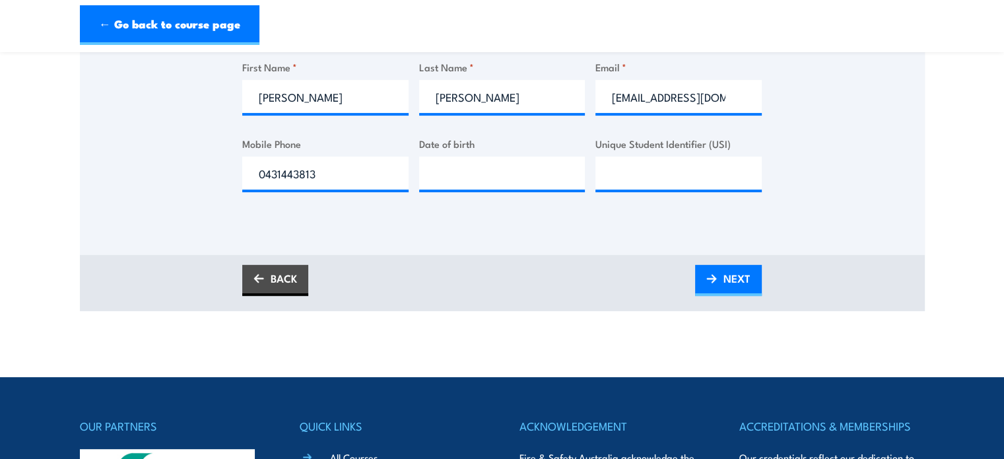
scroll to position [462, 0]
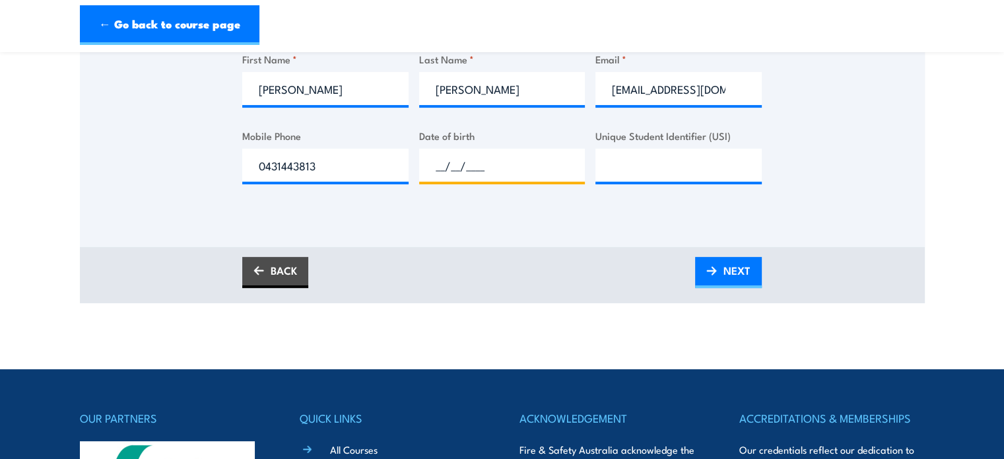
click at [481, 166] on input "__/__/____" at bounding box center [502, 165] width 166 height 33
click at [432, 177] on input "__/__/___0" at bounding box center [502, 165] width 166 height 33
click at [454, 174] on input "01/__/___0" at bounding box center [502, 165] width 166 height 33
click at [483, 174] on input "01/_0/5__0" at bounding box center [502, 165] width 166 height 33
click at [451, 175] on input "01/_0/5__0" at bounding box center [502, 165] width 166 height 33
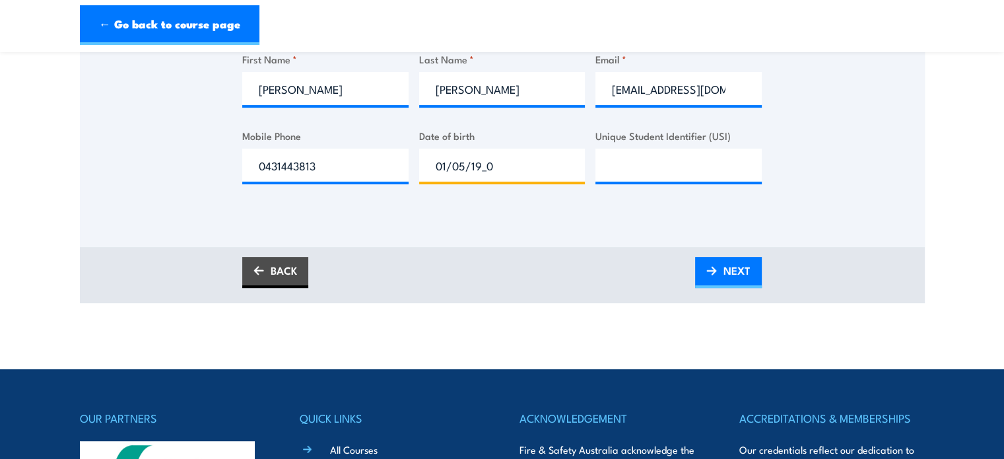
type input "01/05/1970"
click at [637, 182] on input "Unique Student Identifier (USI)" at bounding box center [678, 165] width 166 height 33
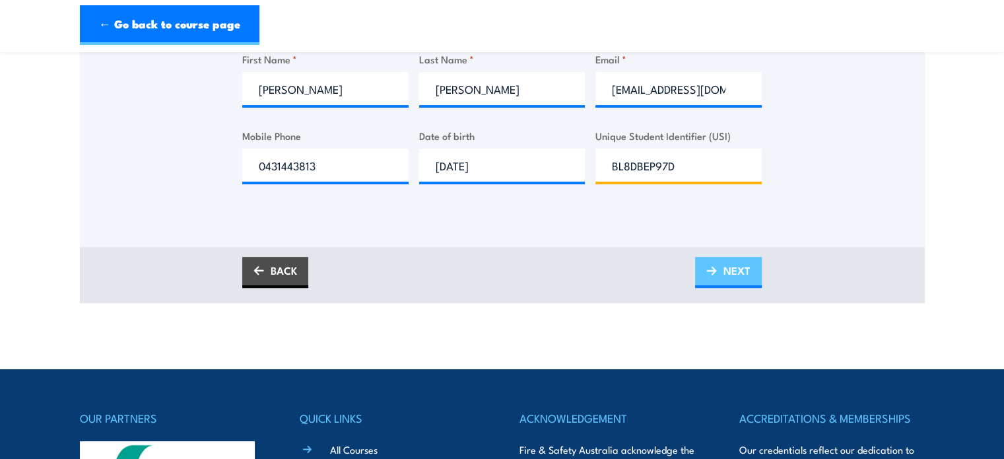
type input "BL8DBEP97D"
click at [737, 285] on span "NEXT" at bounding box center [736, 270] width 27 height 35
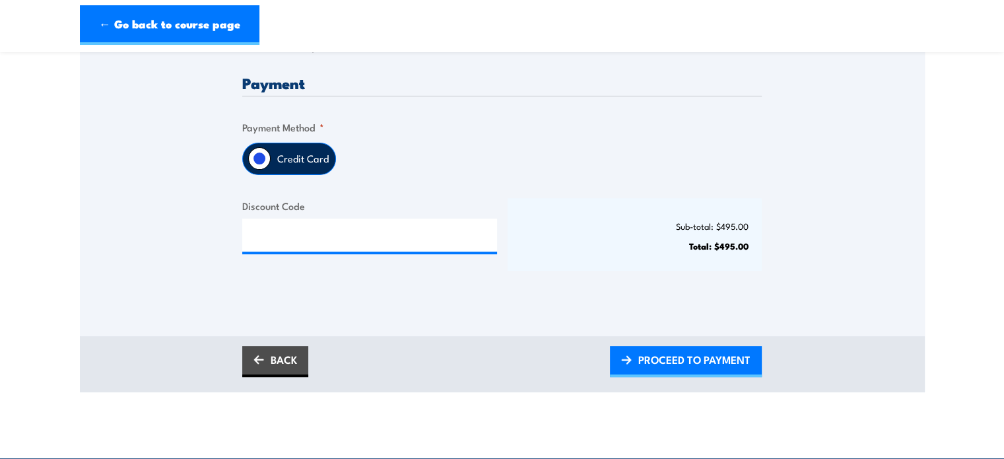
scroll to position [396, 0]
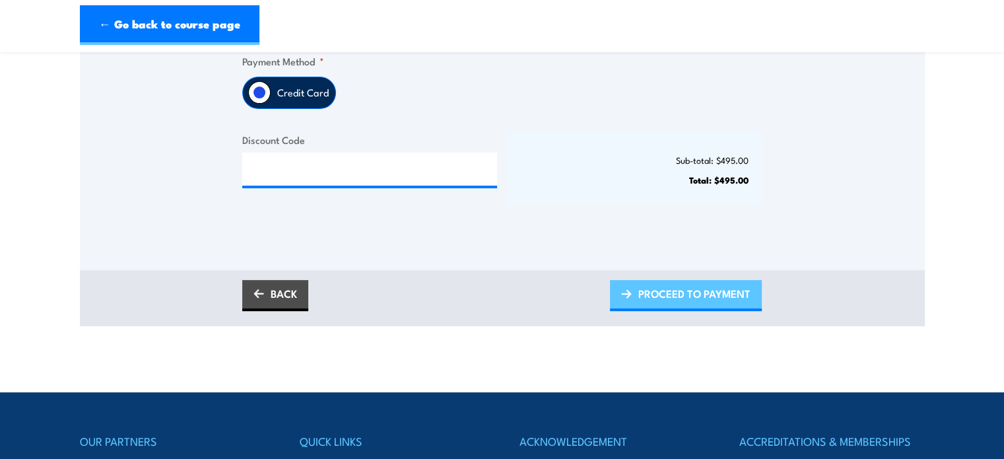
click at [649, 302] on span "PROCEED TO PAYMENT" at bounding box center [694, 293] width 112 height 35
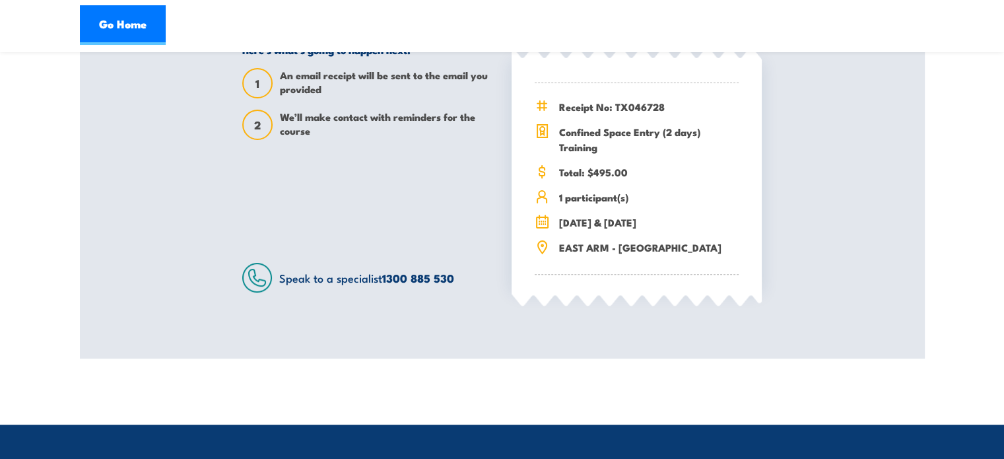
scroll to position [462, 0]
